Goal: Navigation & Orientation: Find specific page/section

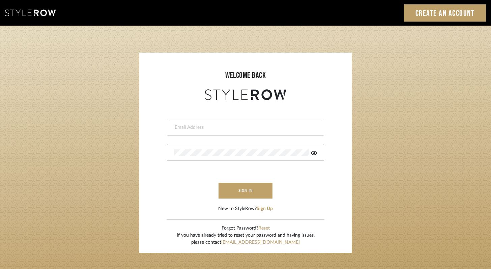
click at [207, 113] on form "This field is required This field is required sign in New to StyleRow? Sign Up" at bounding box center [245, 157] width 199 height 111
click at [208, 121] on div at bounding box center [245, 127] width 157 height 17
type input "g"
type input "[EMAIL_ADDRESS][DOMAIN_NAME]"
click at [253, 187] on button "sign in" at bounding box center [245, 191] width 54 height 16
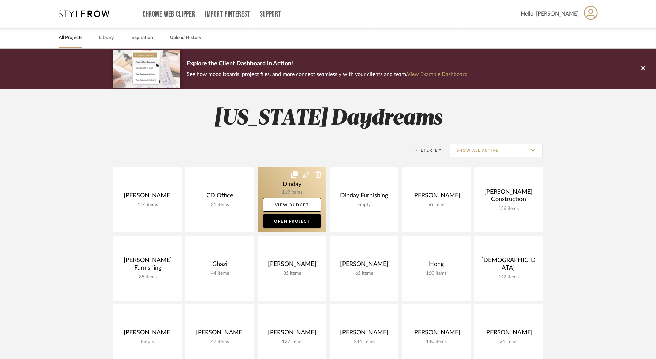
scroll to position [13, 0]
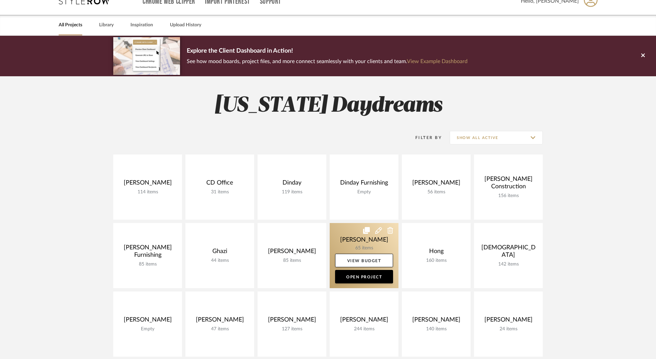
click at [349, 247] on link at bounding box center [364, 255] width 69 height 65
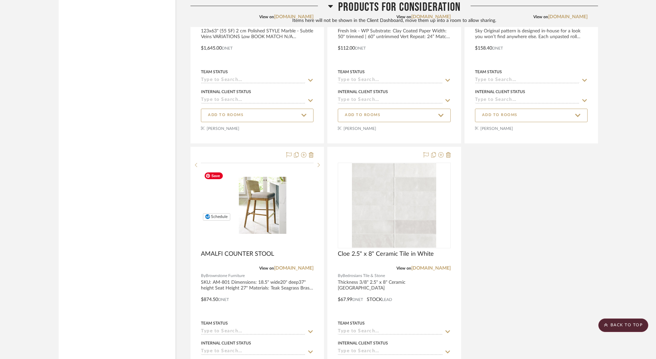
scroll to position [5205, 0]
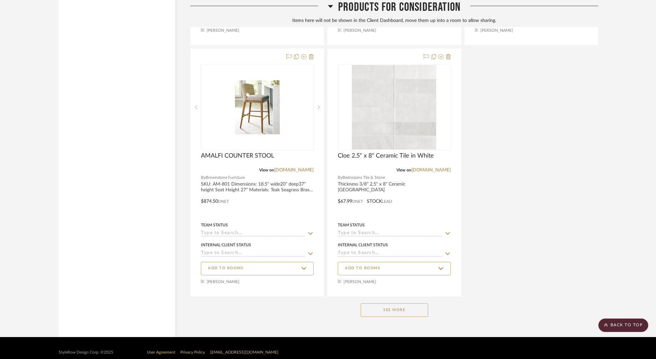
click at [377, 296] on div "See More" at bounding box center [394, 309] width 408 height 27
click at [379, 303] on button "See More" at bounding box center [394, 309] width 67 height 13
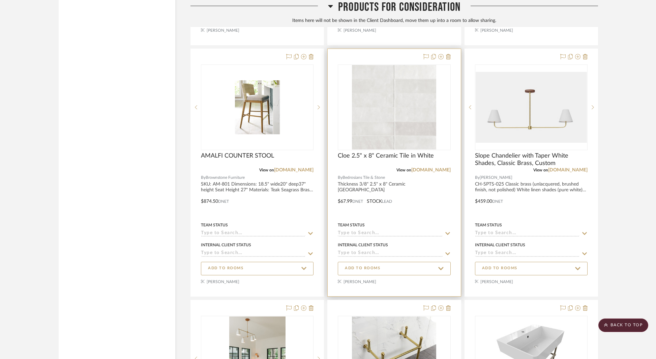
scroll to position [5329, 0]
